Goal: Information Seeking & Learning: Get advice/opinions

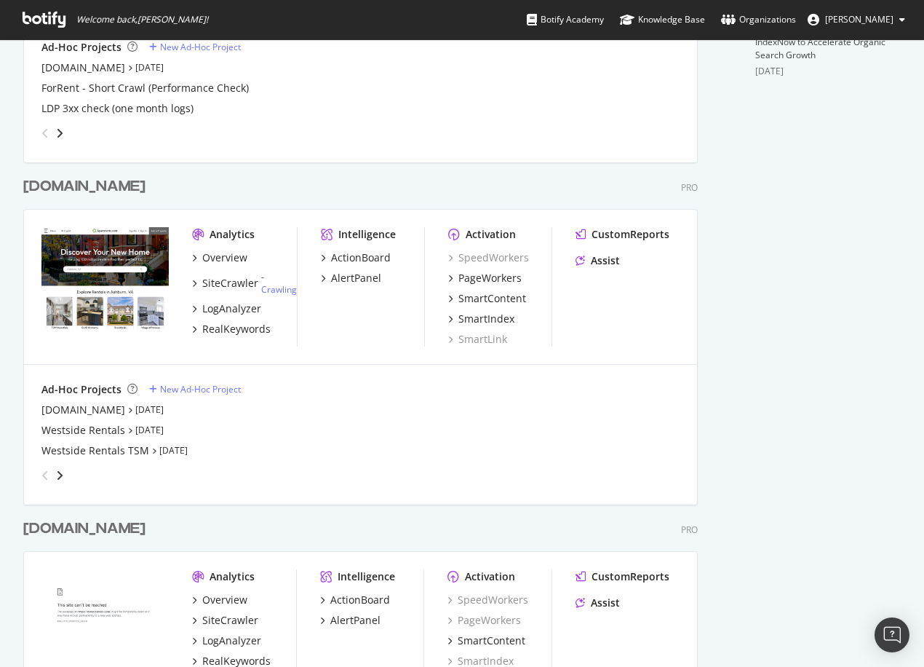
scroll to position [655, 0]
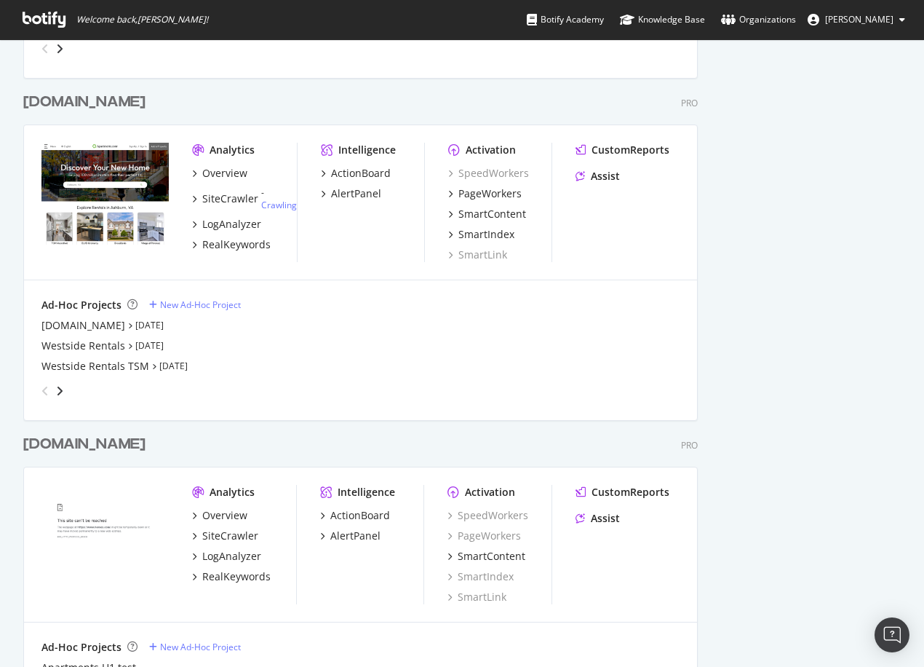
click at [116, 106] on div "[DOMAIN_NAME]" at bounding box center [84, 102] width 122 height 21
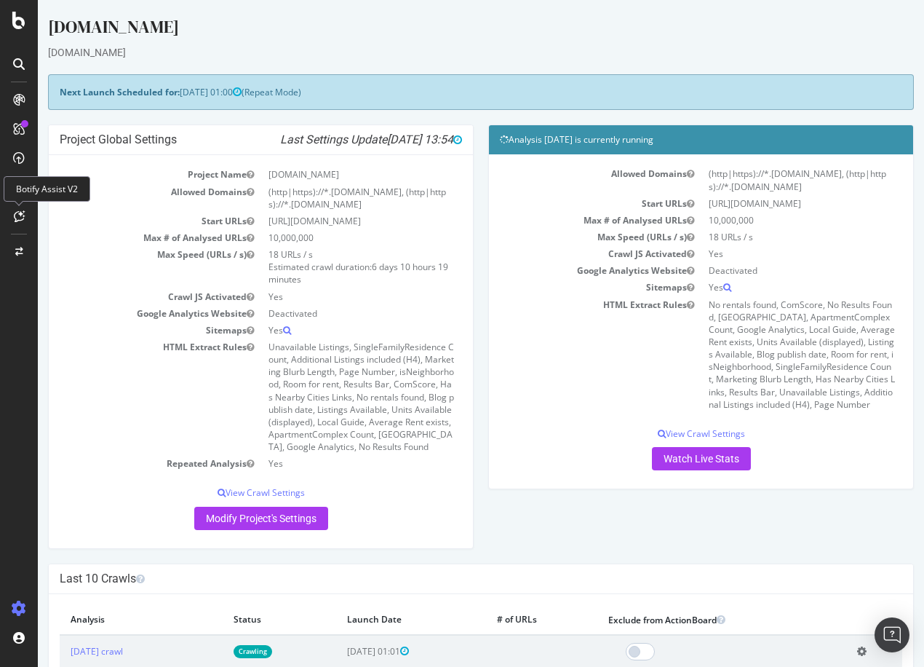
click at [14, 214] on icon at bounding box center [19, 216] width 11 height 12
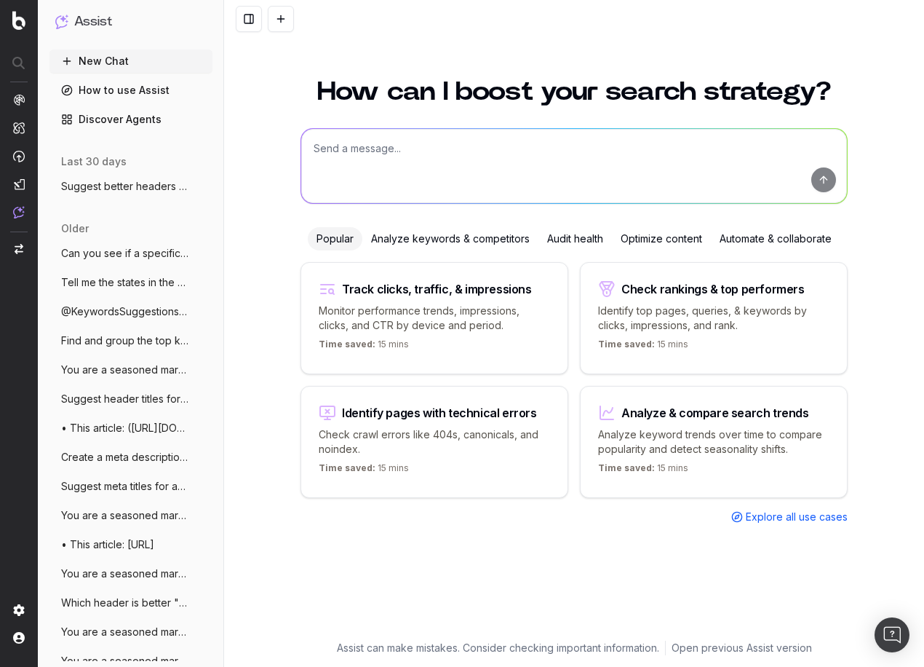
click at [460, 154] on textarea at bounding box center [574, 166] width 546 height 74
type textarea "Suggest keywords for an article about fall apartment views"
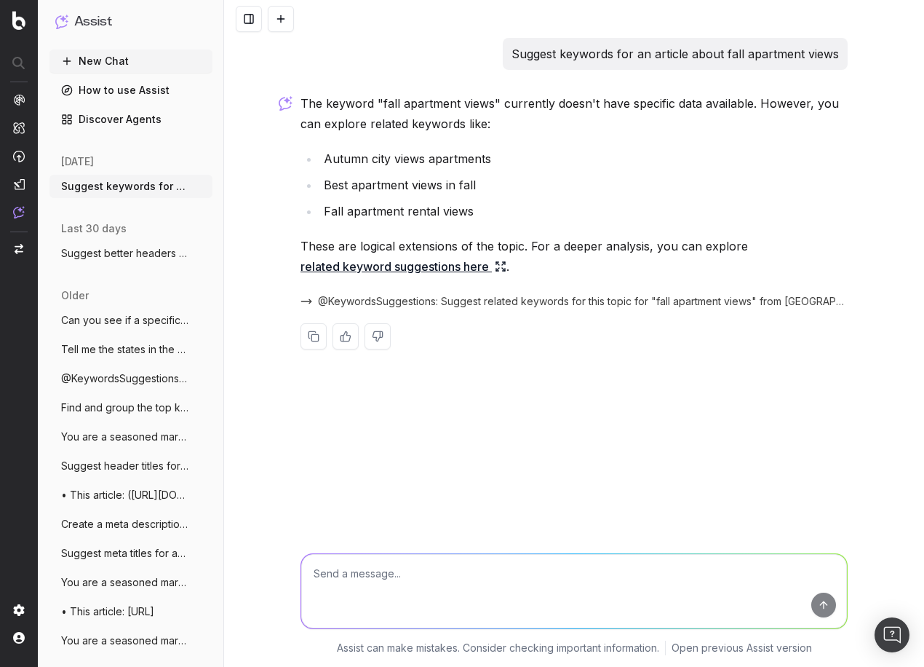
click at [500, 266] on icon at bounding box center [501, 267] width 12 height 12
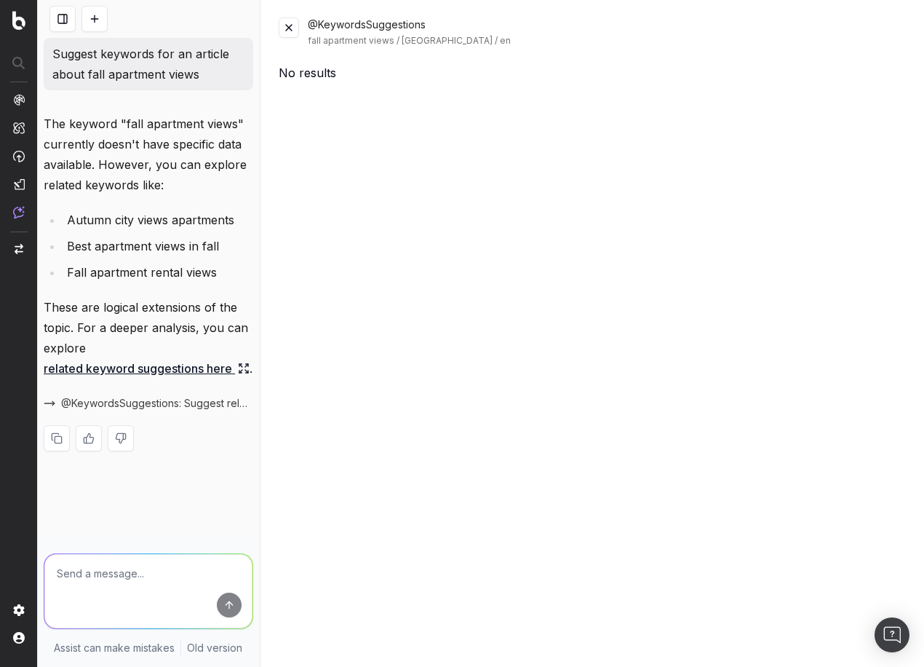
click at [291, 25] on button at bounding box center [289, 27] width 20 height 20
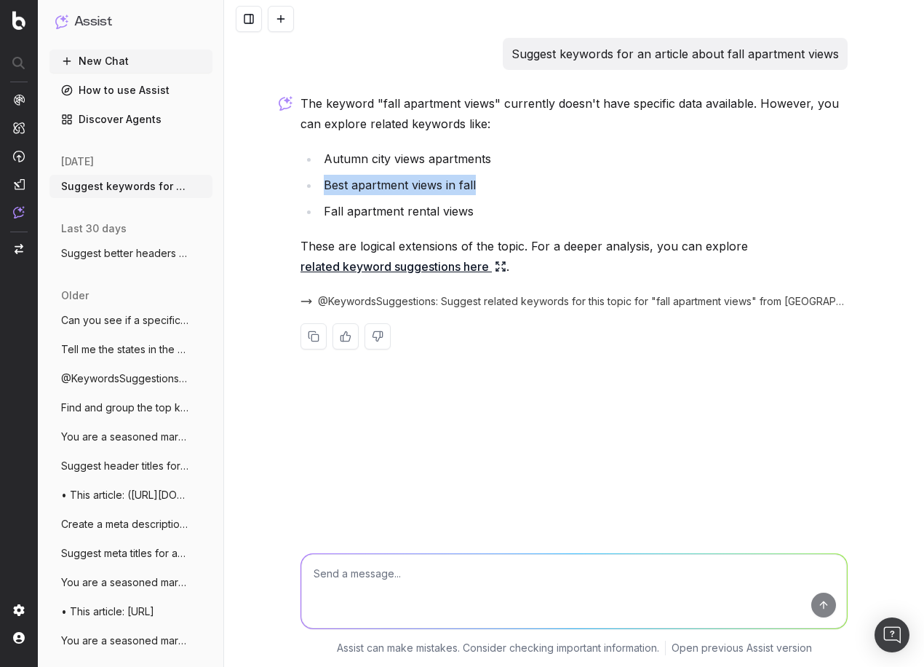
drag, startPoint x: 478, startPoint y: 189, endPoint x: 309, endPoint y: 185, distance: 169.7
click at [320, 185] on li "Best apartment views in fall" at bounding box center [584, 185] width 528 height 20
copy li "Best apartment views in fall"
click at [487, 557] on textarea at bounding box center [574, 591] width 546 height 74
click at [487, 556] on textarea at bounding box center [574, 591] width 546 height 74
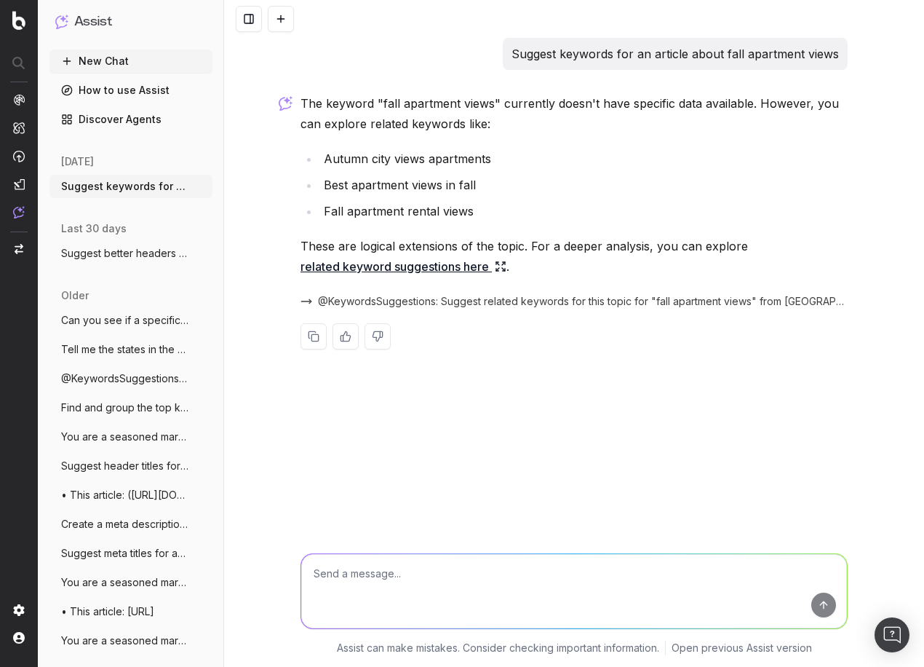
click at [463, 266] on link "related keyword suggestions here" at bounding box center [404, 266] width 206 height 20
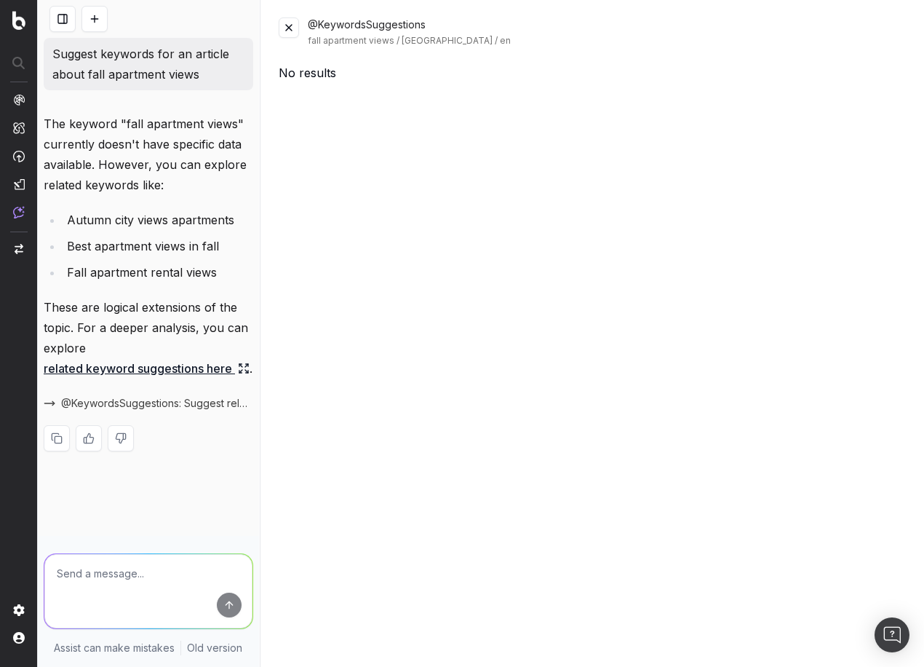
click at [290, 28] on button at bounding box center [289, 27] width 20 height 20
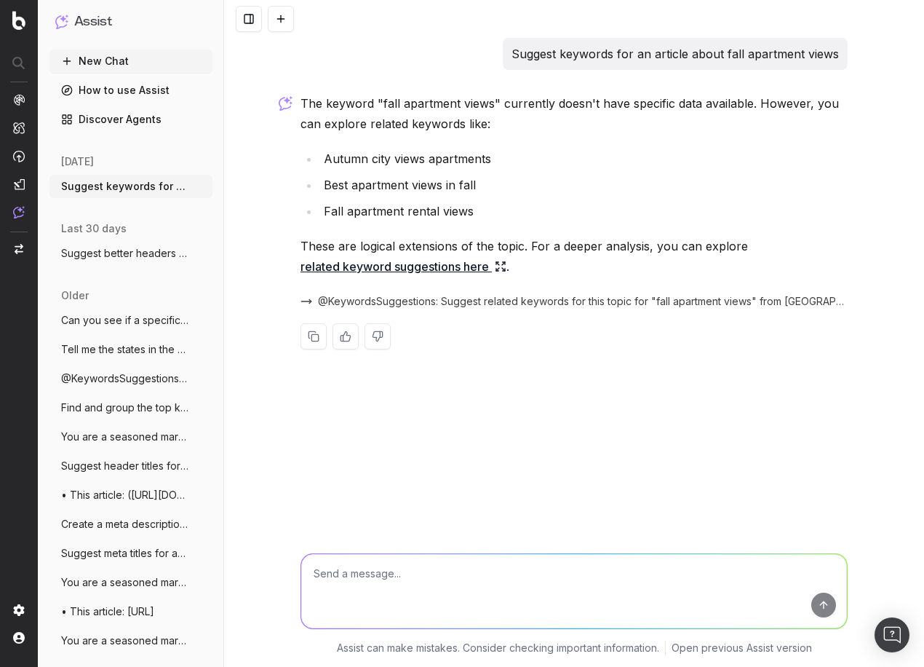
click at [488, 582] on textarea at bounding box center [574, 591] width 546 height 74
type textarea "Suggest keywords related to the season of fall and apartments"
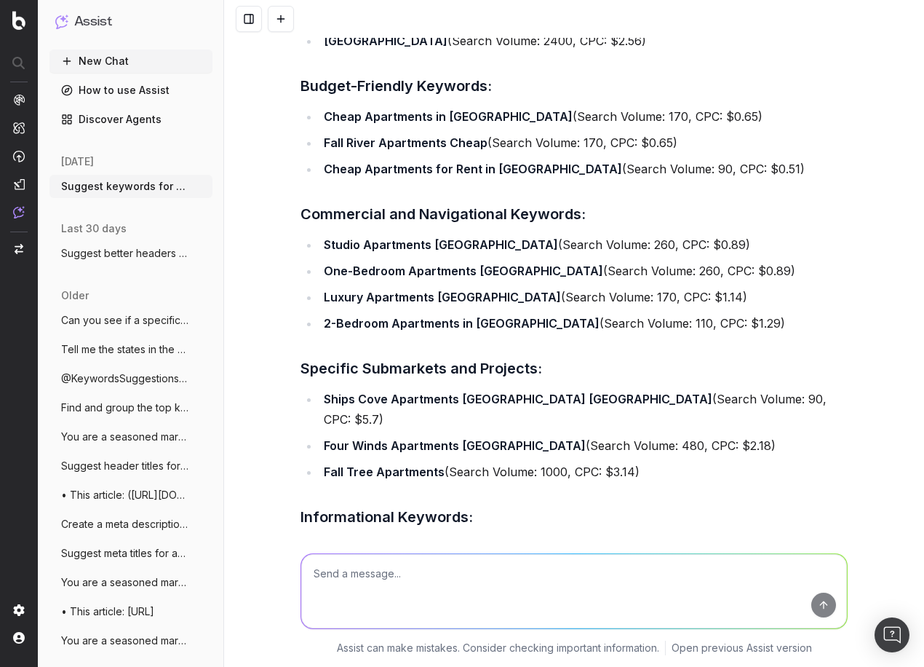
scroll to position [684, 0]
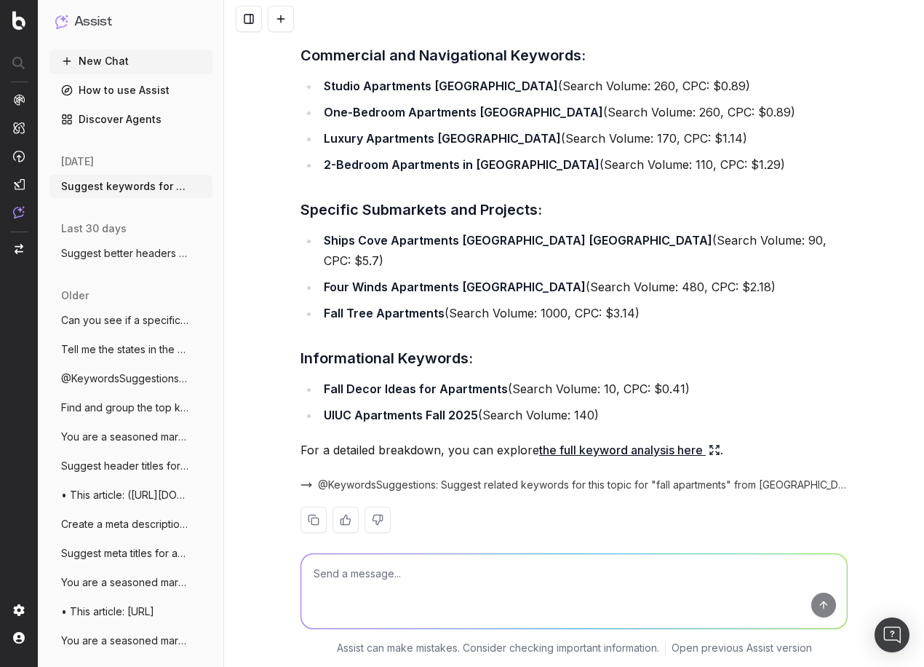
click at [717, 440] on p "For a detailed breakdown, you can explore the full keyword analysis here ." at bounding box center [574, 450] width 547 height 20
click at [710, 444] on icon at bounding box center [715, 450] width 12 height 12
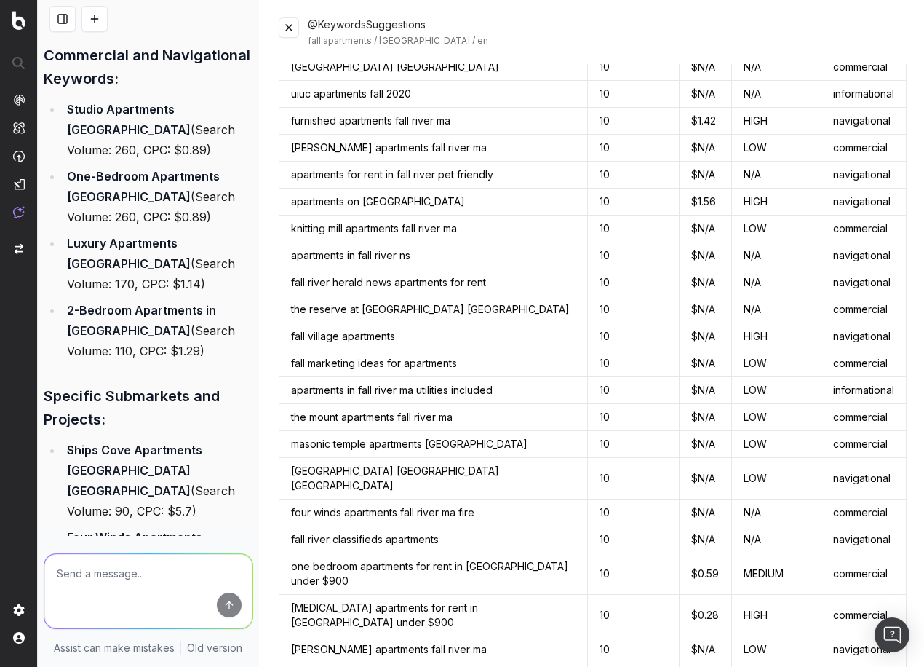
scroll to position [7534, 0]
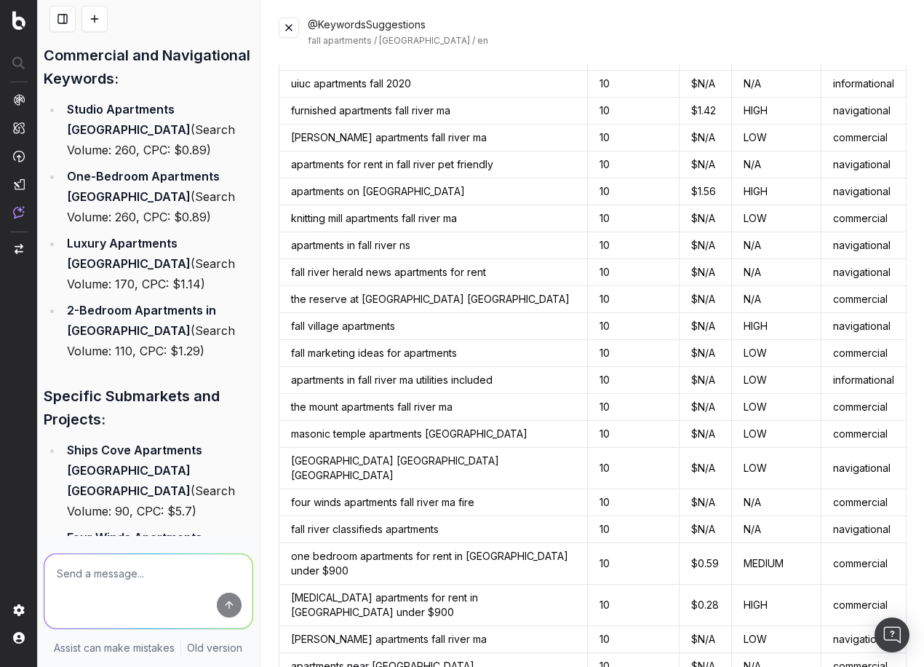
click at [288, 36] on button at bounding box center [289, 27] width 20 height 20
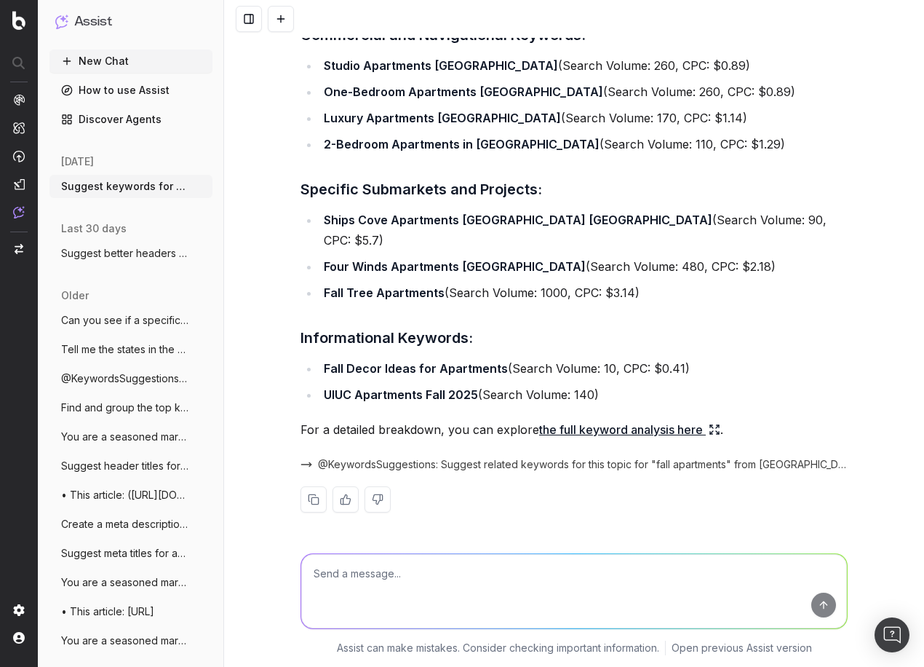
scroll to position [684, 0]
